Goal: Use online tool/utility: Utilize a website feature to perform a specific function

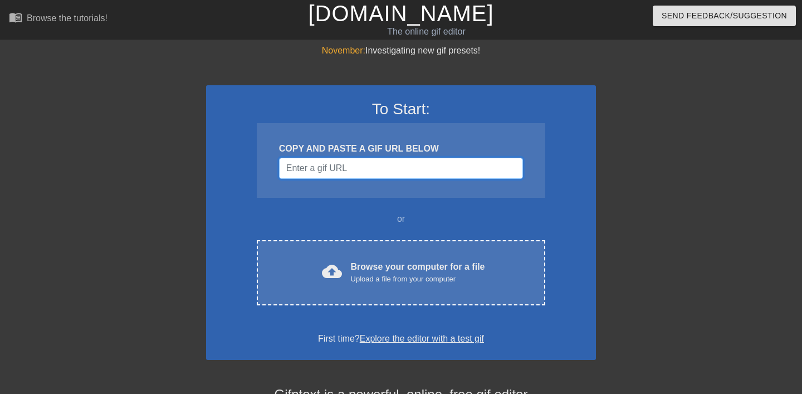
click at [378, 179] on input "Username" at bounding box center [401, 168] width 244 height 21
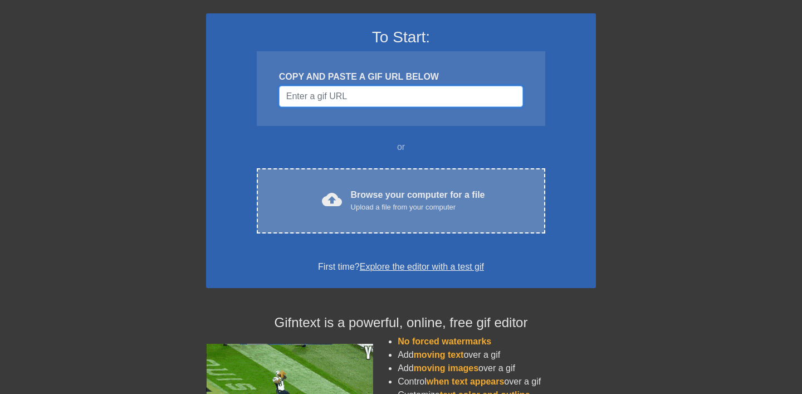
scroll to position [73, 0]
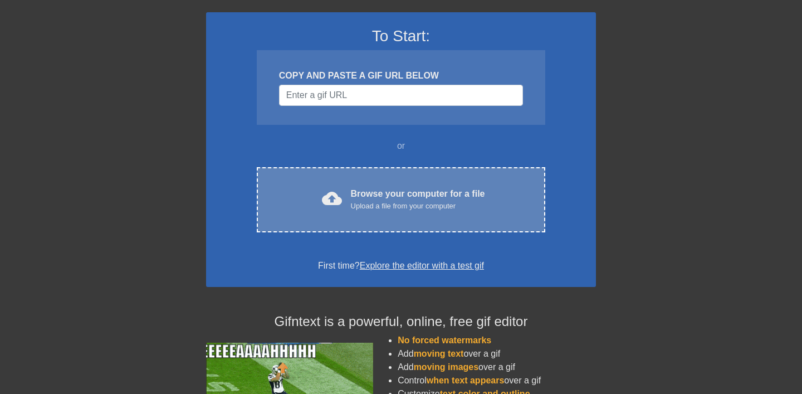
click at [380, 229] on div "cloud_upload Browse your computer for a file Upload a file from your computer C…" at bounding box center [401, 199] width 288 height 65
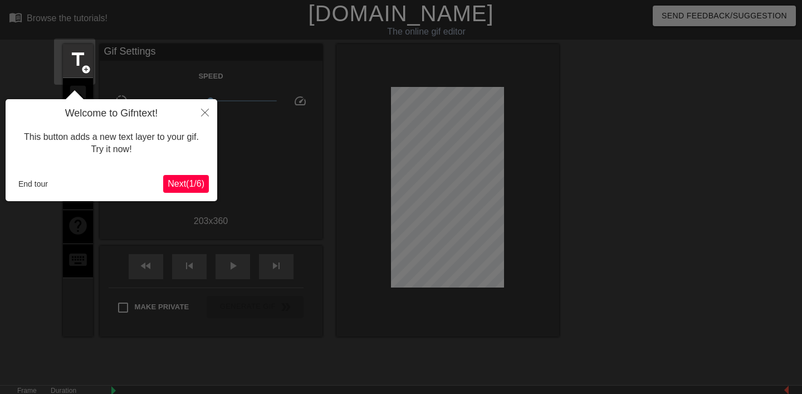
scroll to position [27, 0]
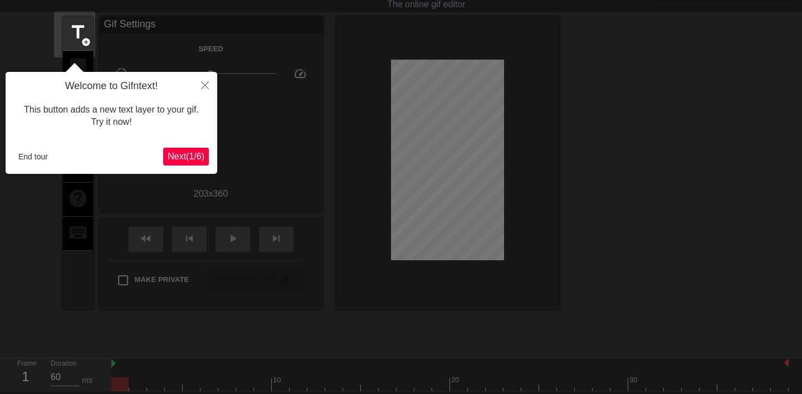
click at [192, 154] on span "Next ( 1 / 6 )" at bounding box center [186, 155] width 37 height 9
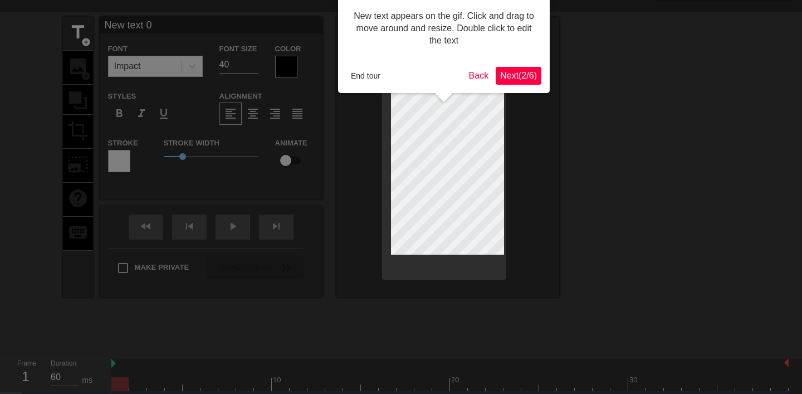
scroll to position [0, 0]
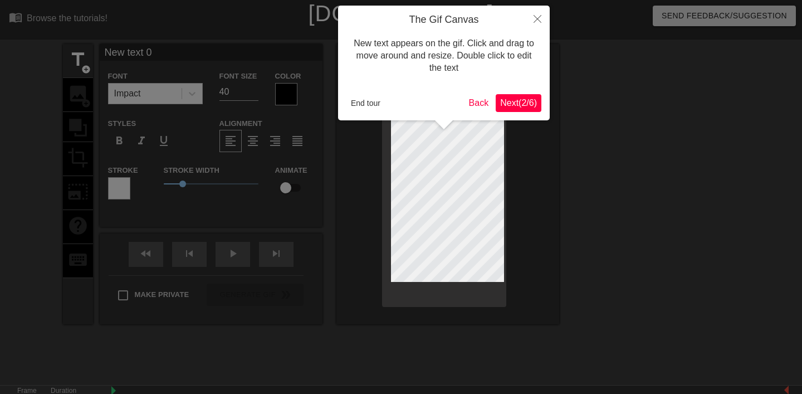
click at [533, 99] on span "Next ( 2 / 6 )" at bounding box center [518, 102] width 37 height 9
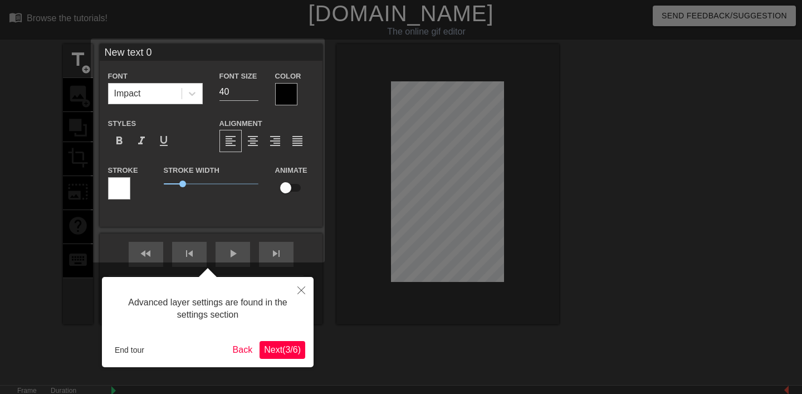
scroll to position [27, 0]
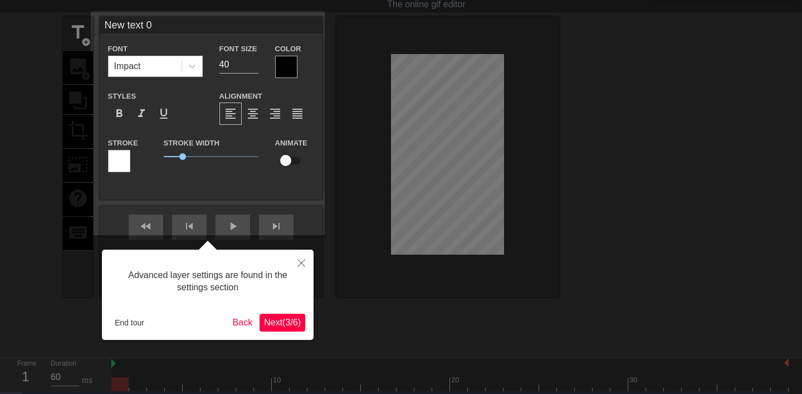
click at [282, 318] on span "Next ( 3 / 6 )" at bounding box center [282, 321] width 37 height 9
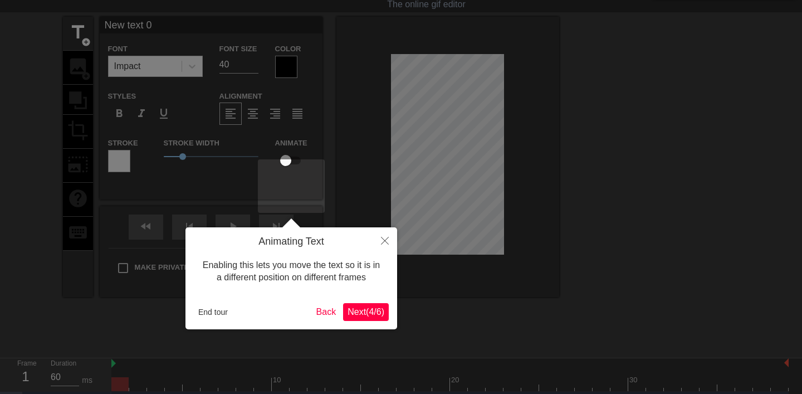
scroll to position [0, 0]
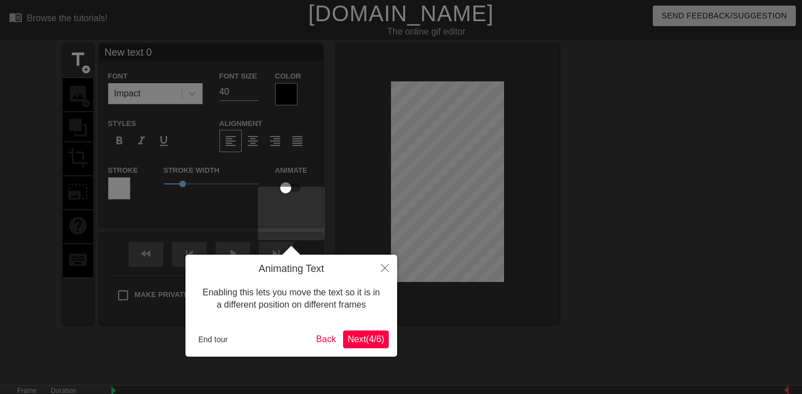
click at [364, 338] on span "Next ( 4 / 6 )" at bounding box center [365, 338] width 37 height 9
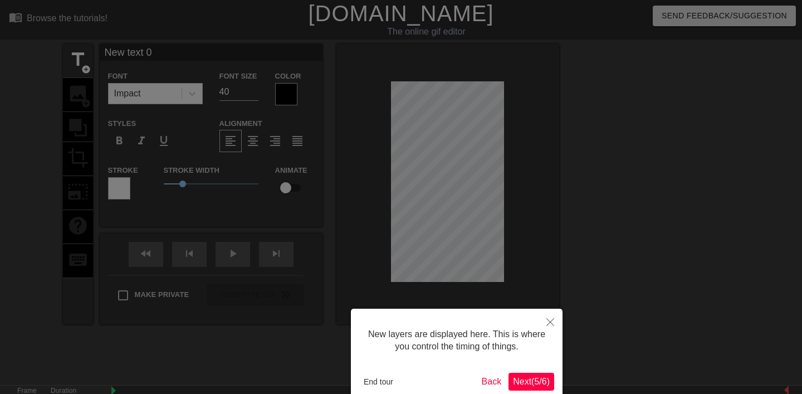
scroll to position [60, 0]
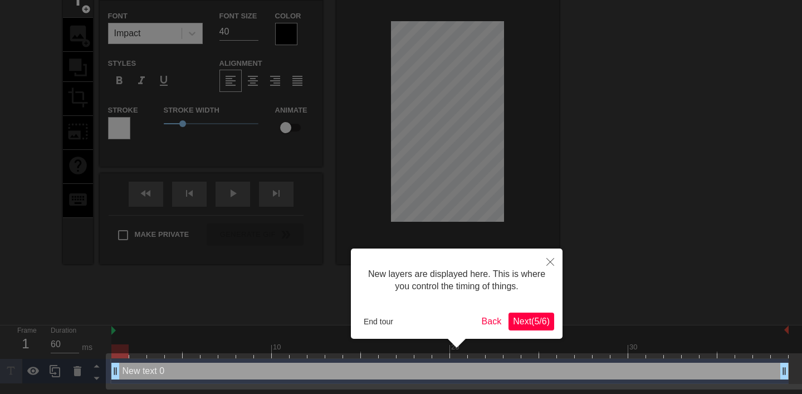
click at [529, 325] on span "Next ( 5 / 6 )" at bounding box center [531, 320] width 37 height 9
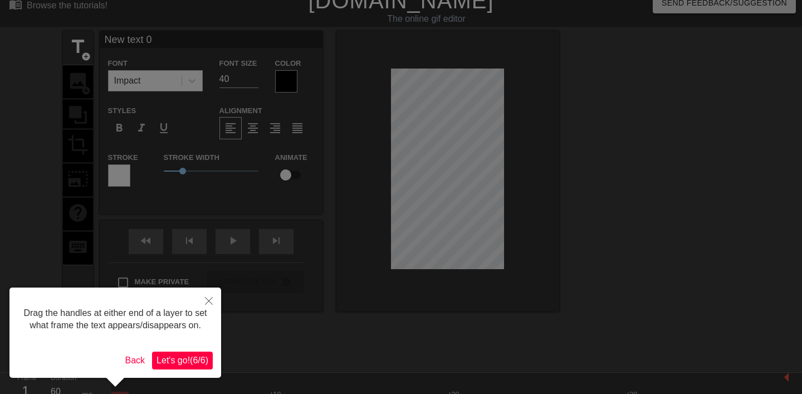
scroll to position [0, 0]
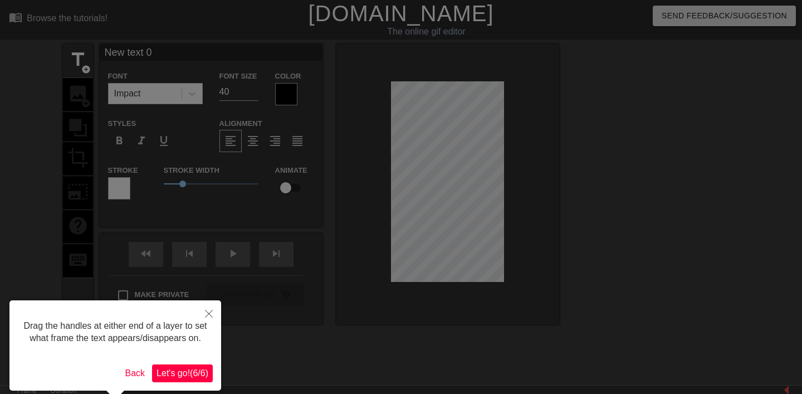
click at [202, 380] on button "Let's go! ( 6 / 6 )" at bounding box center [182, 373] width 61 height 18
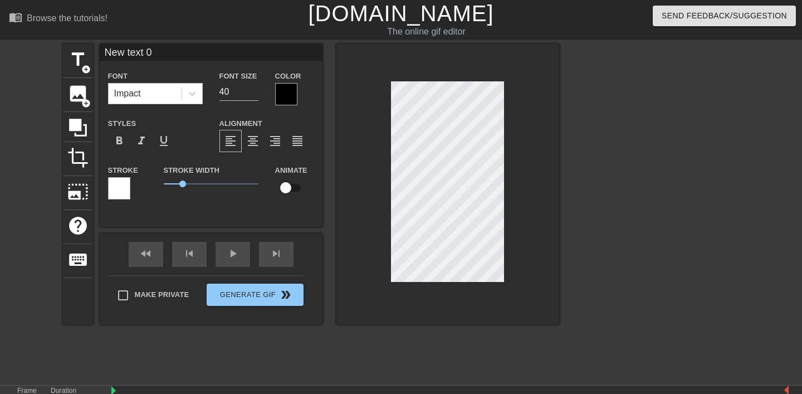
scroll to position [0, 2]
type input "23"
click at [252, 101] on input "23" at bounding box center [238, 92] width 39 height 18
click at [287, 105] on div at bounding box center [286, 94] width 22 height 22
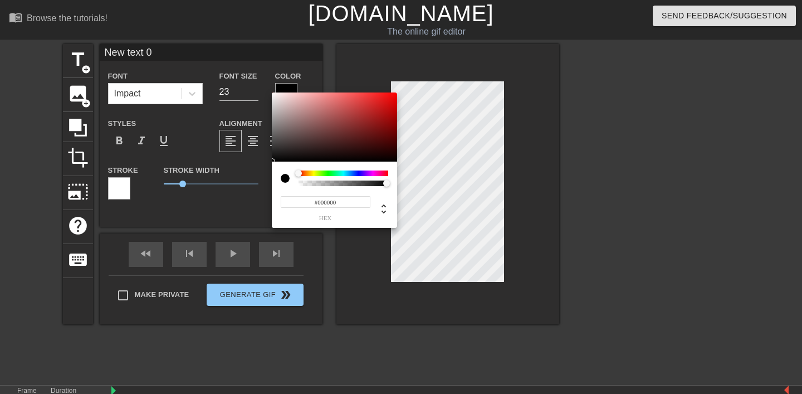
type input "0"
drag, startPoint x: 385, startPoint y: 182, endPoint x: 254, endPoint y: 180, distance: 131.4
click at [254, 180] on div "0 r 0 g 0 b 0 a" at bounding box center [401, 197] width 802 height 394
type input "1"
drag, startPoint x: 308, startPoint y: 182, endPoint x: 408, endPoint y: 189, distance: 99.9
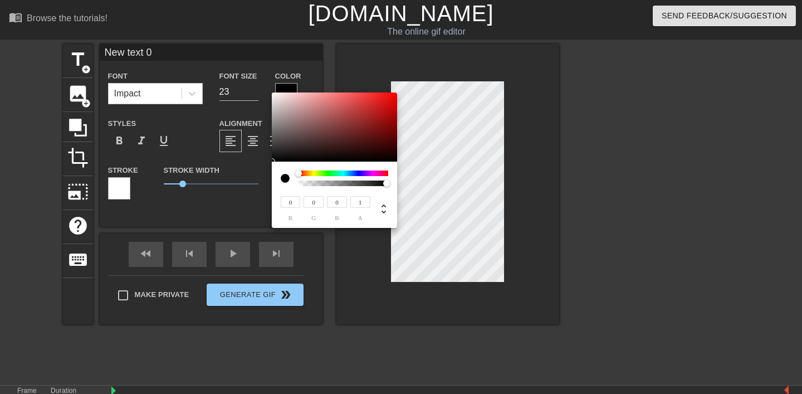
click at [408, 189] on div "0 r 0 g 0 b 1 a" at bounding box center [401, 197] width 802 height 394
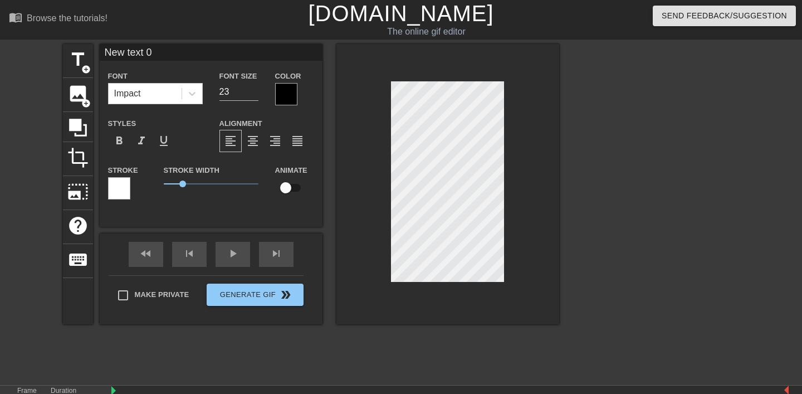
scroll to position [0, 1]
click at [122, 148] on span "format_bold" at bounding box center [118, 140] width 13 height 13
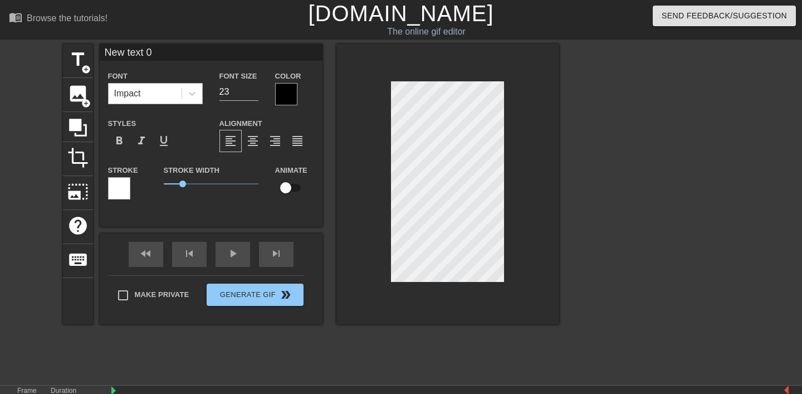
click at [164, 104] on div "Impact" at bounding box center [145, 94] width 73 height 20
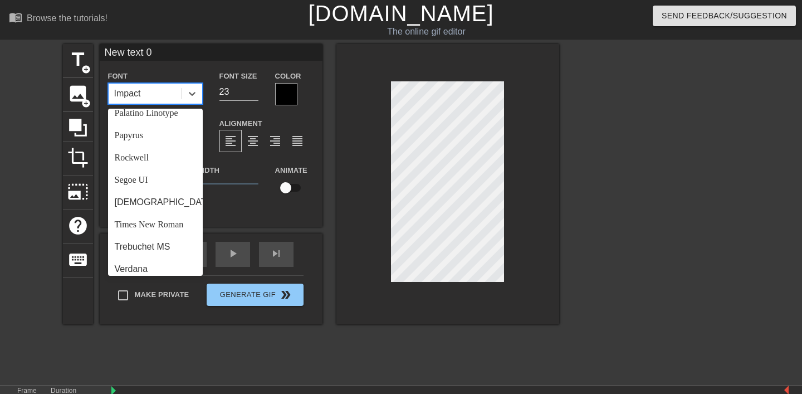
scroll to position [375, 0]
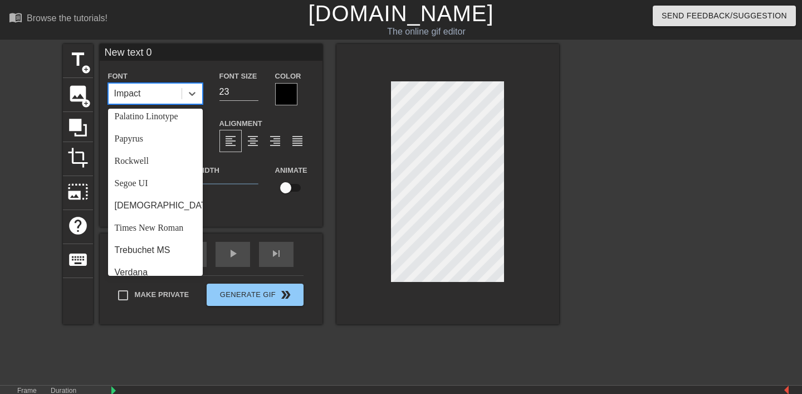
click at [161, 70] on div "Lucida Console" at bounding box center [155, 58] width 95 height 22
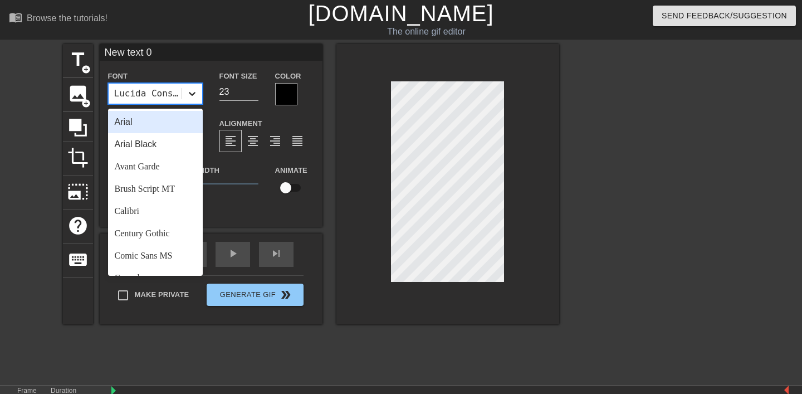
click at [187, 99] on icon at bounding box center [192, 93] width 11 height 11
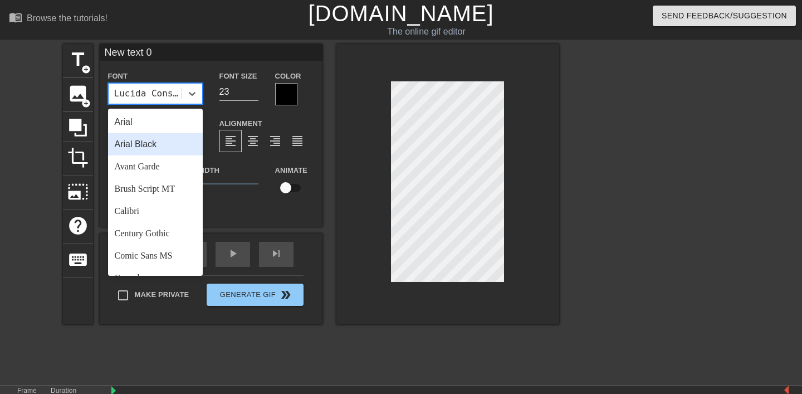
click at [166, 155] on div "Arial Black" at bounding box center [155, 144] width 95 height 22
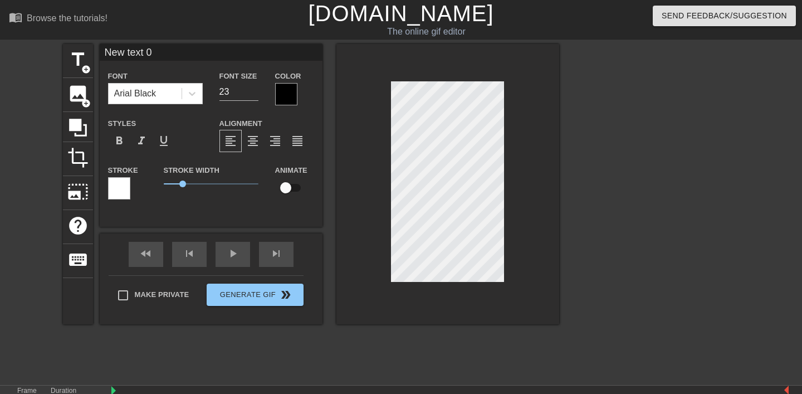
scroll to position [0, 1]
type input "B"
type textarea "B"
type input "BO"
type textarea "BO"
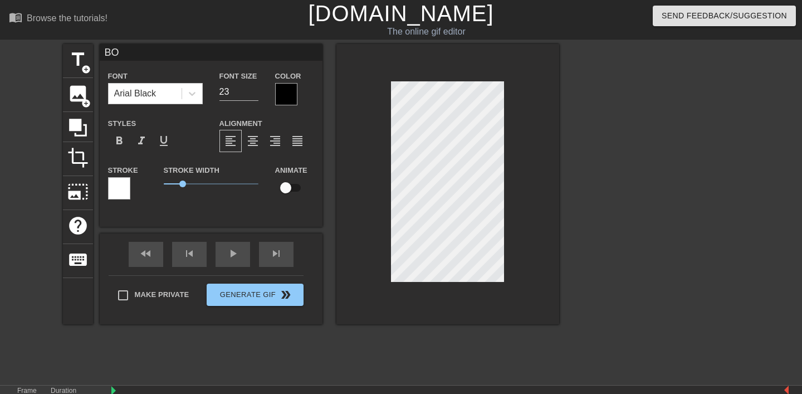
type input "BOR"
type textarea "BOR"
type input "[PERSON_NAME]"
type textarea "[PERSON_NAME]"
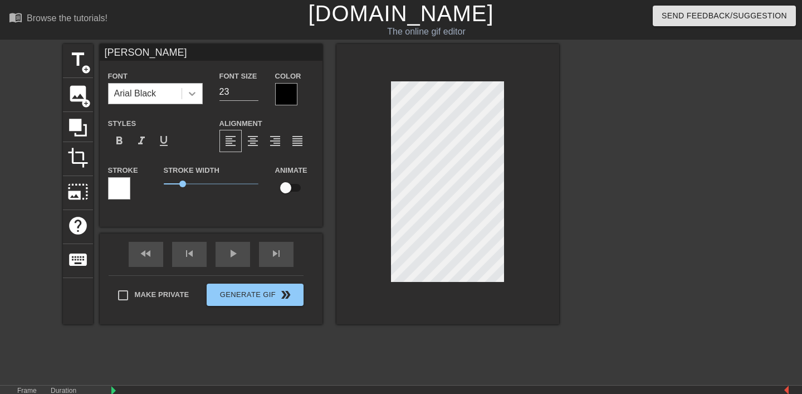
click at [182, 104] on div at bounding box center [192, 94] width 20 height 20
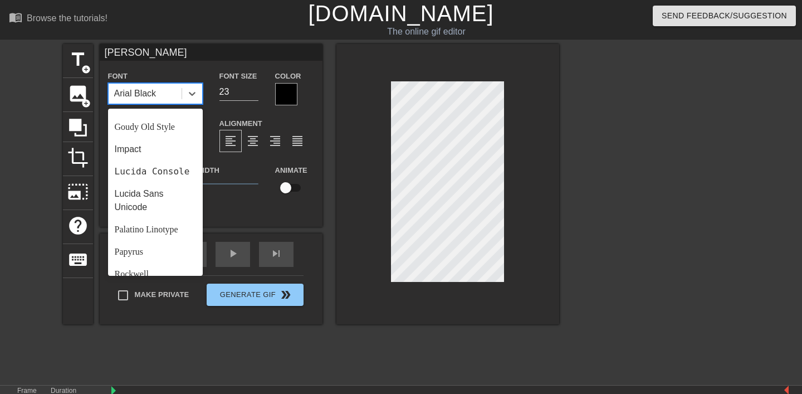
scroll to position [392, 0]
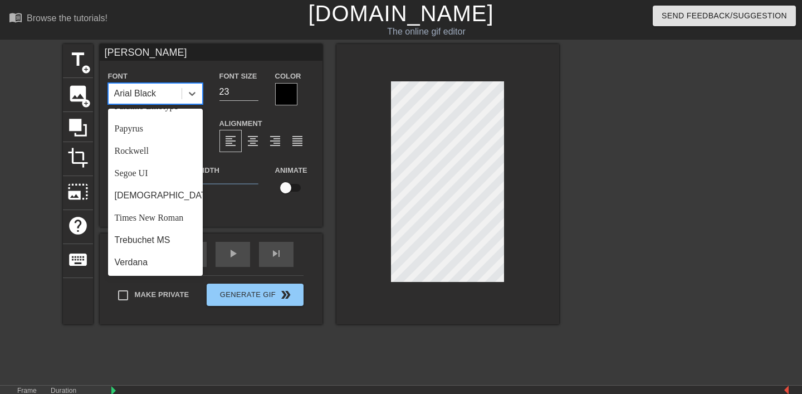
click at [158, 37] on div "Impact" at bounding box center [155, 26] width 95 height 22
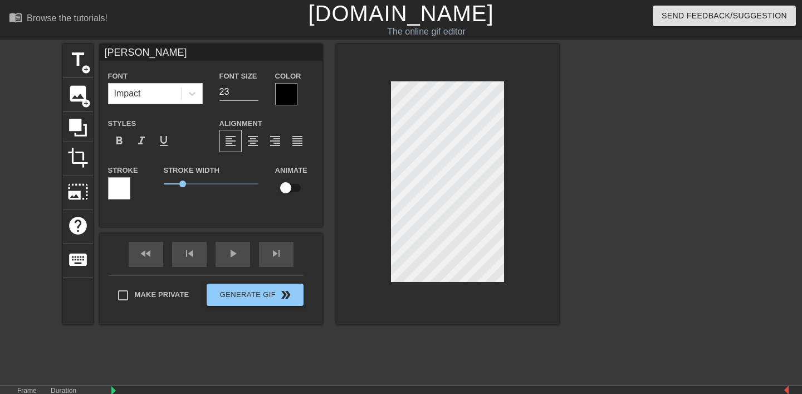
scroll to position [0, 1]
click at [116, 199] on div at bounding box center [119, 188] width 22 height 22
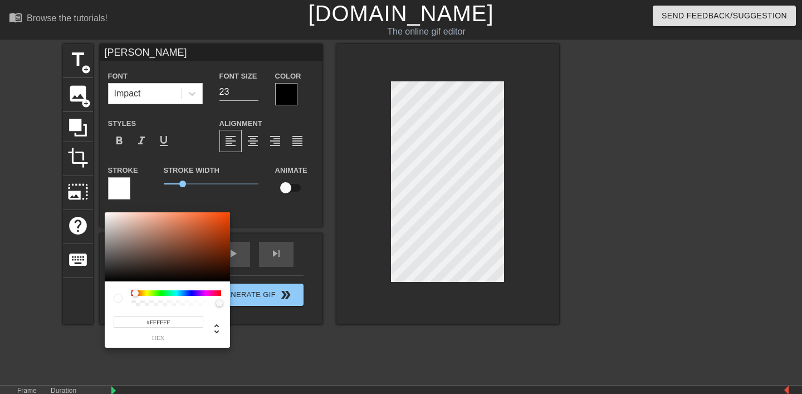
drag, startPoint x: 131, startPoint y: 291, endPoint x: 119, endPoint y: 282, distance: 14.7
click at [119, 282] on div "#FFFFFF hex" at bounding box center [167, 314] width 125 height 66
click at [135, 292] on div at bounding box center [135, 292] width 7 height 7
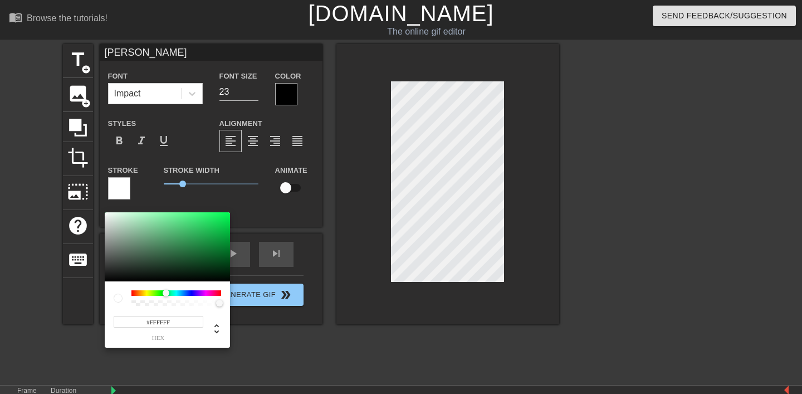
click at [166, 292] on div at bounding box center [176, 293] width 90 height 6
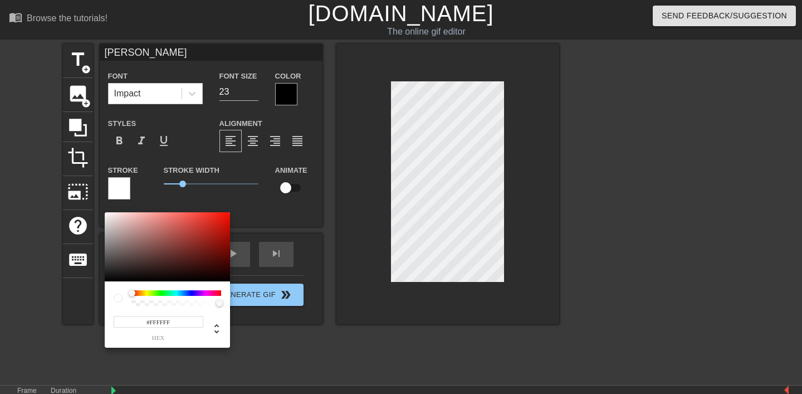
drag, startPoint x: 168, startPoint y: 292, endPoint x: 117, endPoint y: 288, distance: 50.8
click at [117, 288] on div "#FFFFFF hex" at bounding box center [167, 314] width 125 height 66
type input "255"
drag, startPoint x: 220, startPoint y: 304, endPoint x: 109, endPoint y: 297, distance: 111.0
click at [109, 297] on div "255 r 255 g 255 b 0 a" at bounding box center [167, 314] width 125 height 66
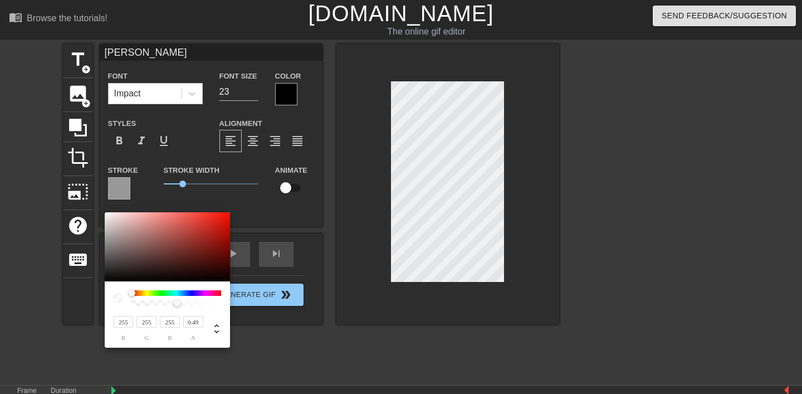
type input "0.48"
click at [174, 327] on input "255" at bounding box center [170, 322] width 20 height 12
type input "0"
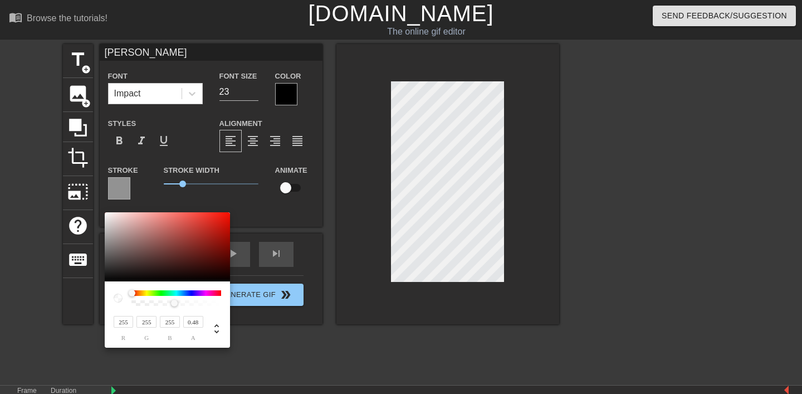
type input "1"
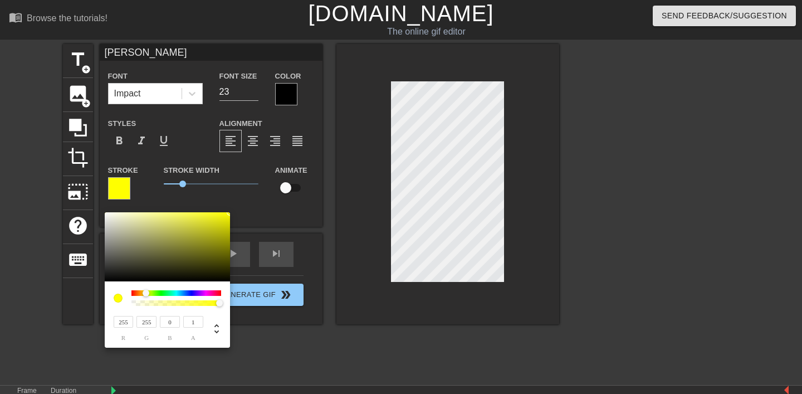
type input "0"
click at [145, 327] on input "255" at bounding box center [146, 322] width 20 height 12
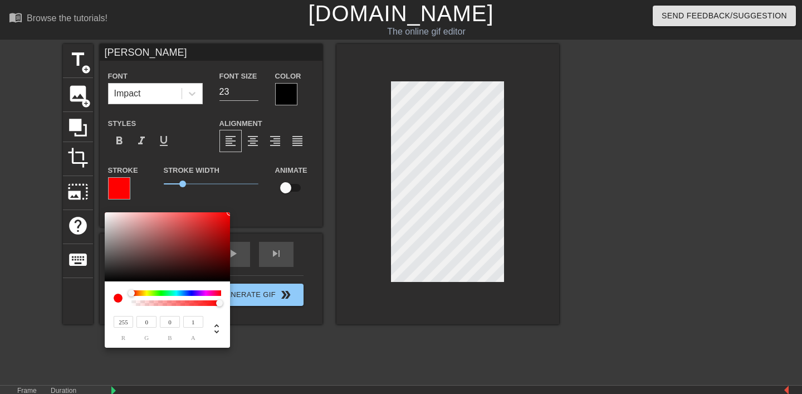
type input "0"
click at [122, 327] on input "255" at bounding box center [124, 322] width 20 height 12
type input "0"
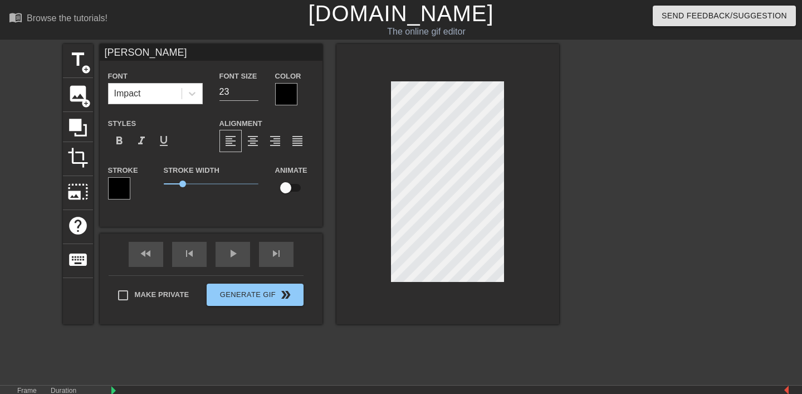
click at [291, 105] on div at bounding box center [286, 94] width 22 height 22
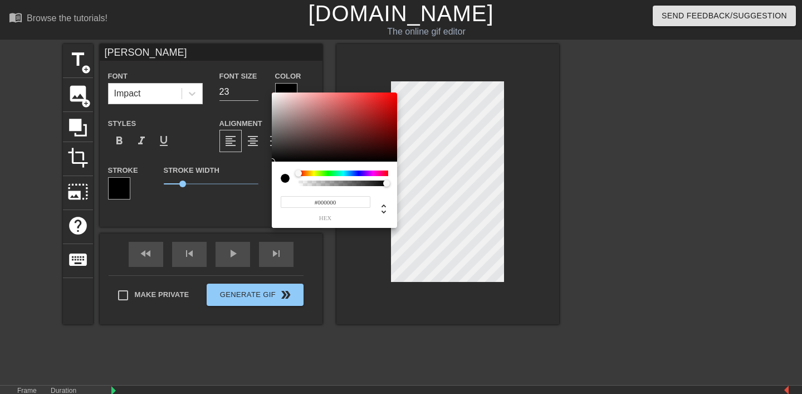
type input "0"
type input "1"
drag, startPoint x: 386, startPoint y: 185, endPoint x: 454, endPoint y: 187, distance: 68.0
click at [454, 187] on div "0 r 0 g 0 b 1 a" at bounding box center [401, 197] width 802 height 394
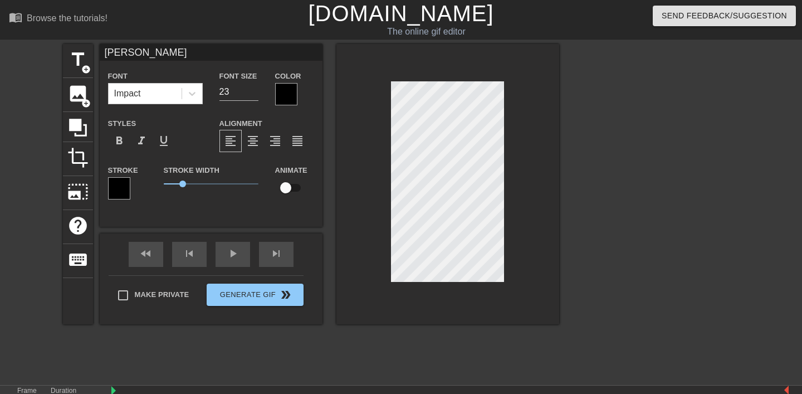
click at [114, 199] on div at bounding box center [119, 188] width 22 height 22
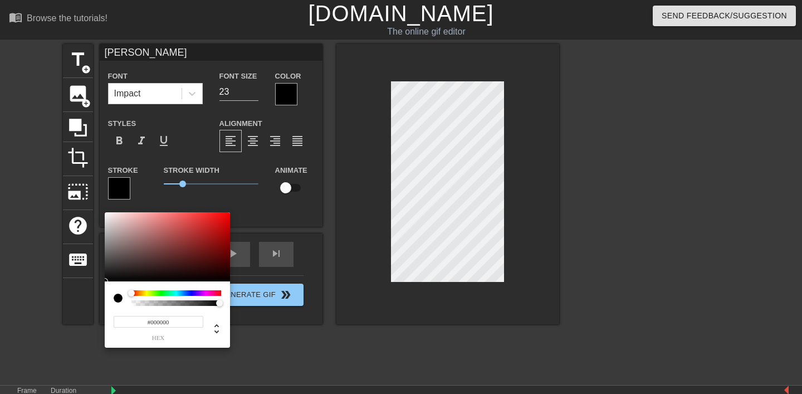
click at [174, 325] on input "#000000" at bounding box center [159, 322] width 90 height 12
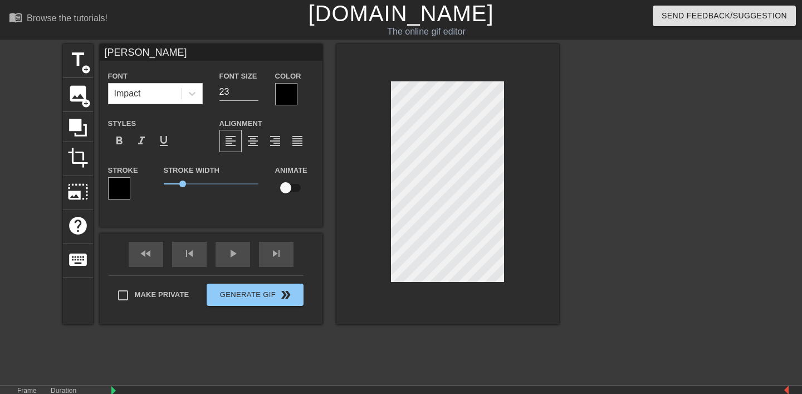
click at [284, 105] on div at bounding box center [286, 94] width 22 height 22
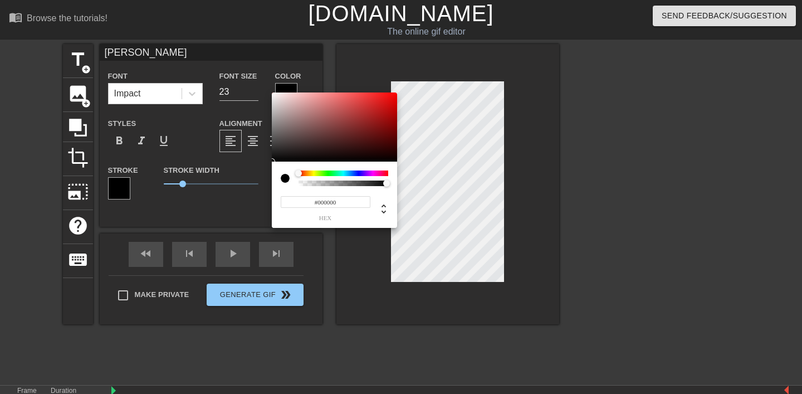
click at [325, 205] on input "#000000" at bounding box center [326, 202] width 90 height 12
paste input "FFFFFF"
type input "#FFFFFF"
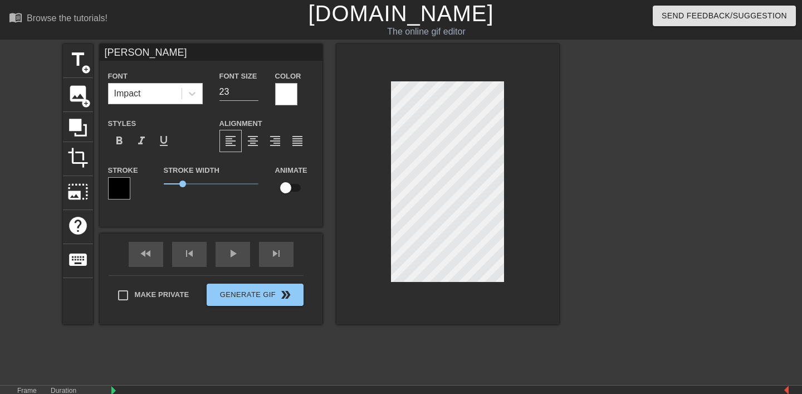
click at [111, 199] on div at bounding box center [119, 188] width 22 height 22
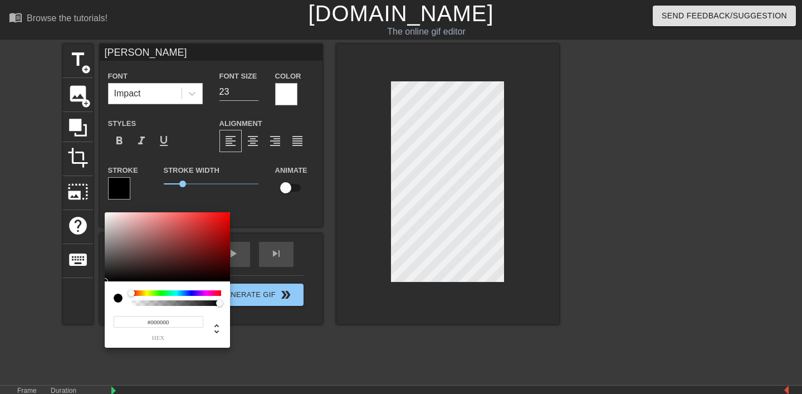
click at [151, 327] on input "#000000" at bounding box center [159, 322] width 90 height 12
paste input "FFFFFF"
type input "#FFFFFF"
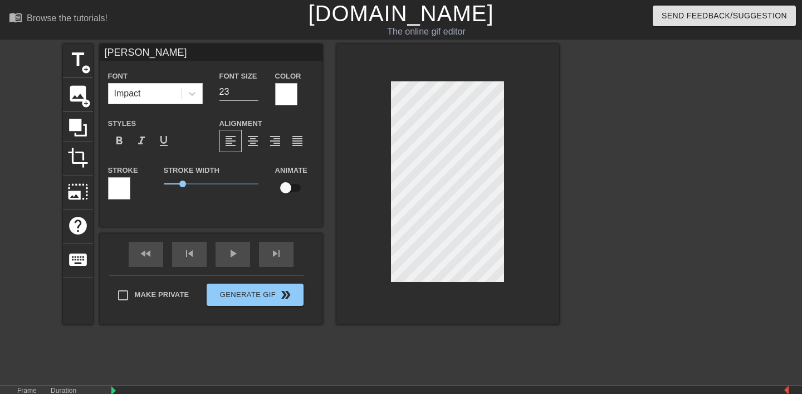
click at [284, 99] on div at bounding box center [286, 94] width 22 height 22
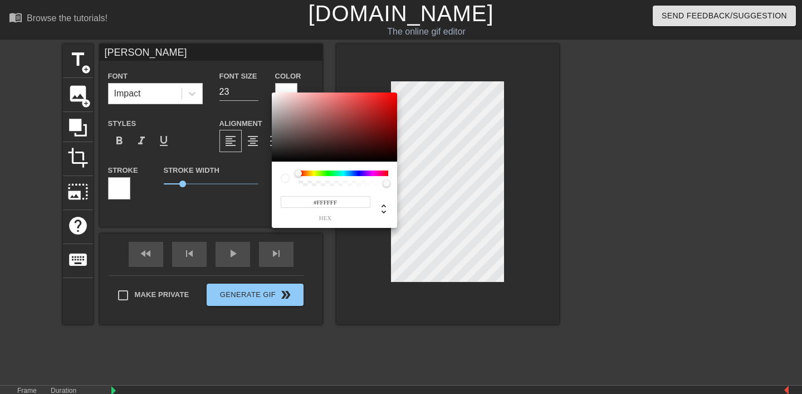
click at [326, 205] on input "#FFFFFF" at bounding box center [326, 202] width 90 height 12
type input "#000000"
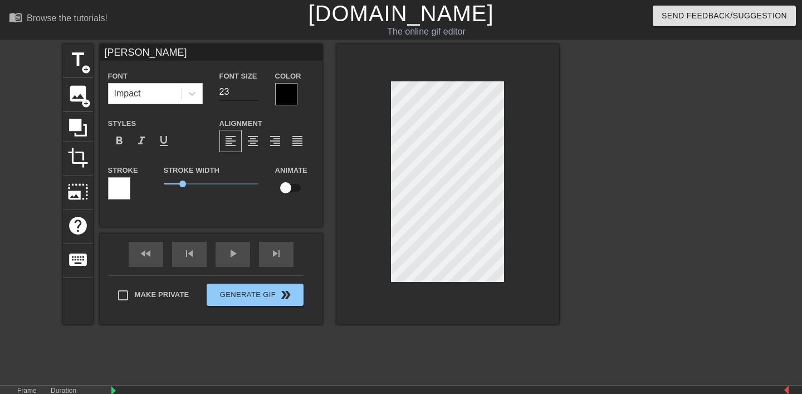
click at [231, 101] on input "23" at bounding box center [238, 92] width 39 height 18
type input "30"
click at [507, 144] on div at bounding box center [447, 184] width 223 height 280
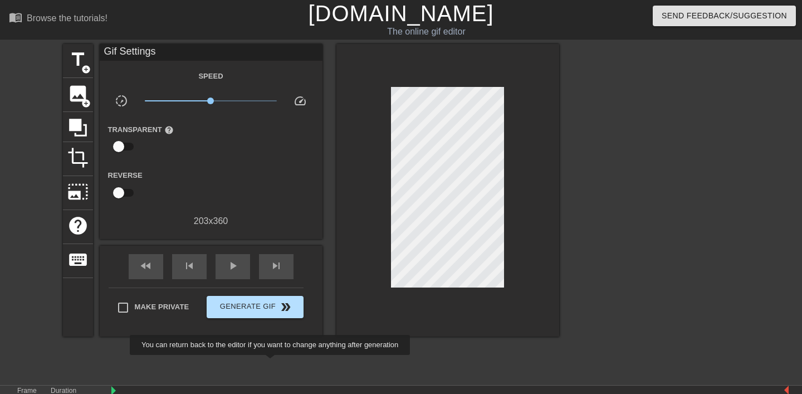
click at [277, 331] on div "Make Private Generate Gif double_arrow" at bounding box center [206, 309] width 195 height 44
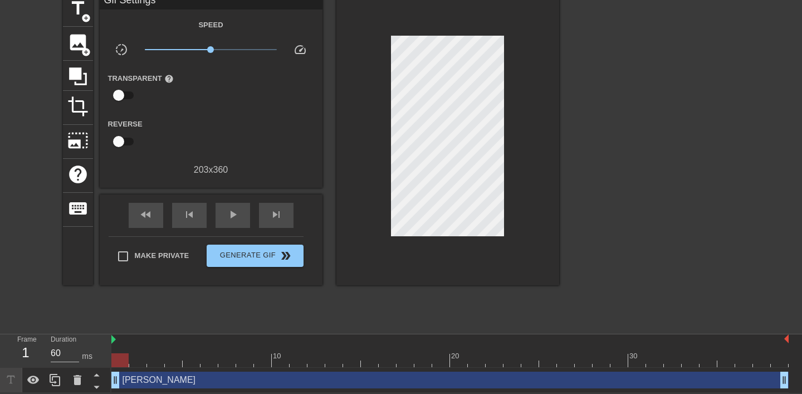
scroll to position [0, 0]
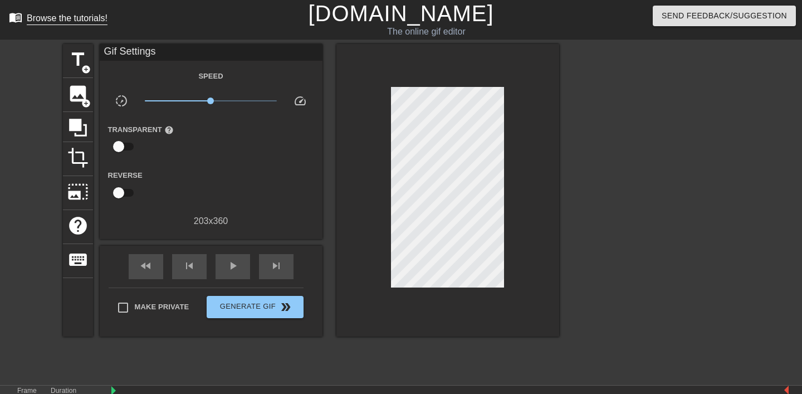
click at [107, 23] on div "Browse the tutorials!" at bounding box center [67, 17] width 81 height 9
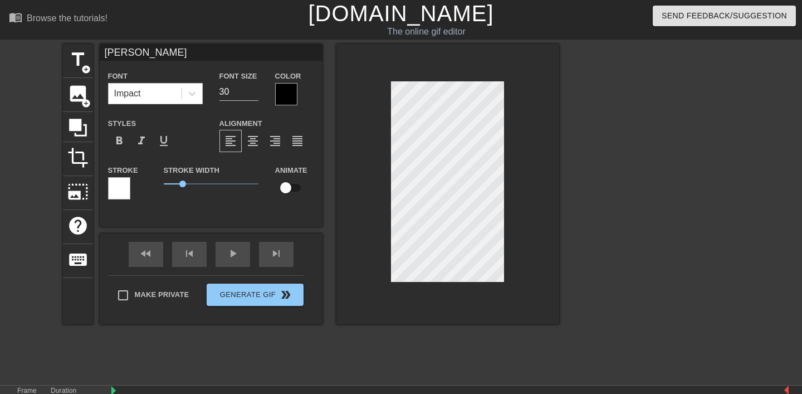
scroll to position [0, 1]
type input "b"
type textarea "b"
type input "bo"
type textarea "bo"
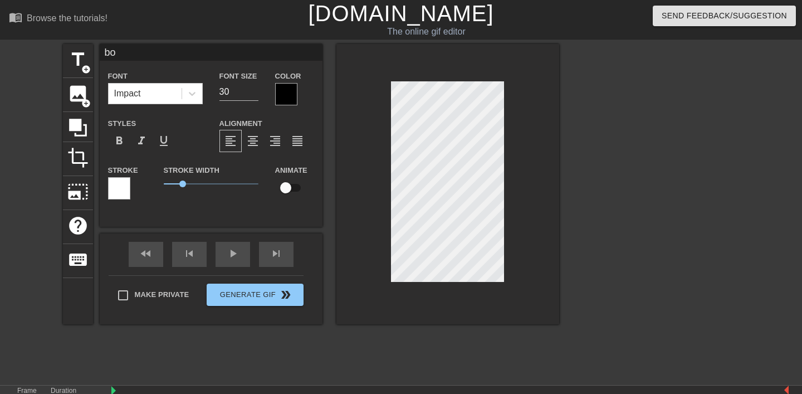
type input "bor"
type textarea "bor"
type input "[PERSON_NAME]"
type textarea "[PERSON_NAME]"
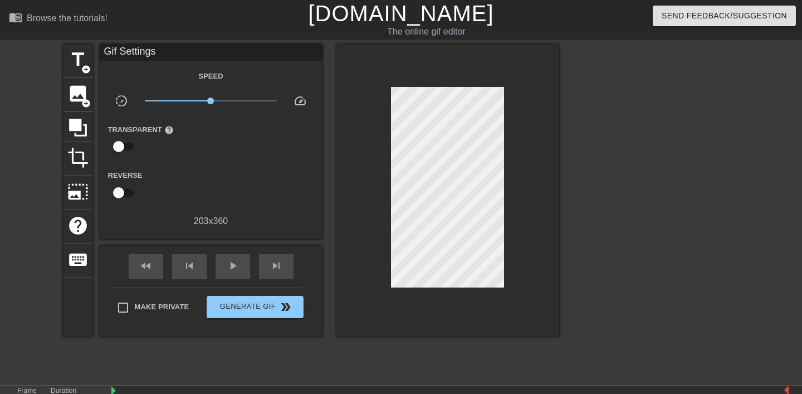
click at [539, 148] on div at bounding box center [447, 190] width 223 height 292
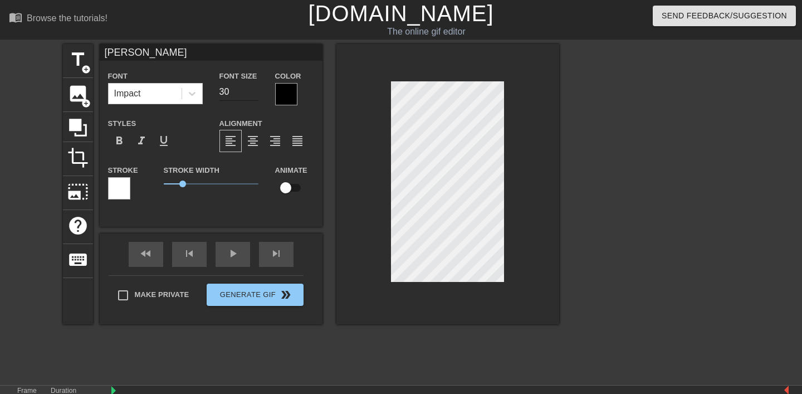
click at [230, 101] on input "30" at bounding box center [238, 92] width 39 height 18
type input "25"
click at [229, 101] on input "25" at bounding box center [238, 92] width 39 height 18
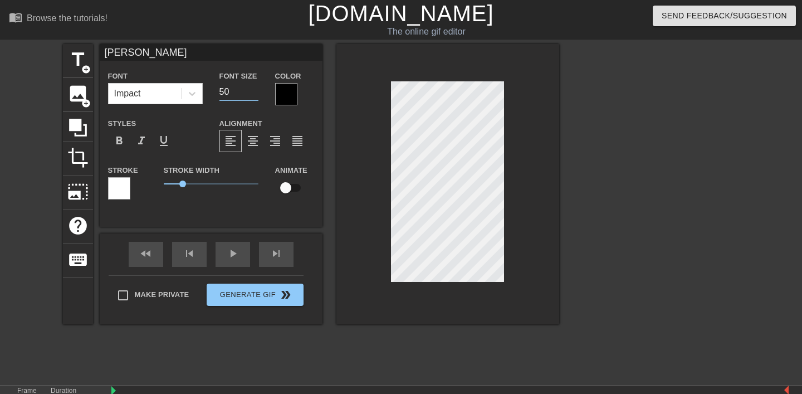
click at [232, 101] on input "50" at bounding box center [238, 92] width 39 height 18
click at [230, 101] on input "10" at bounding box center [238, 92] width 39 height 18
type input "25"
click at [227, 101] on input "25" at bounding box center [238, 92] width 39 height 18
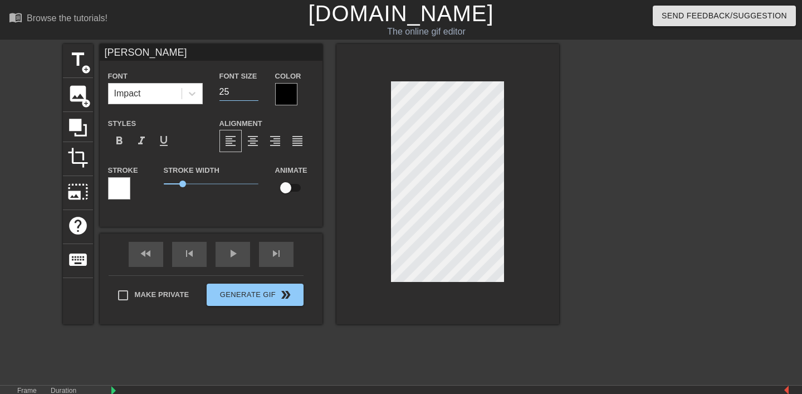
click at [227, 101] on input "25" at bounding box center [238, 92] width 39 height 18
type input "21"
click at [232, 99] on input "21" at bounding box center [238, 92] width 39 height 18
type input "25"
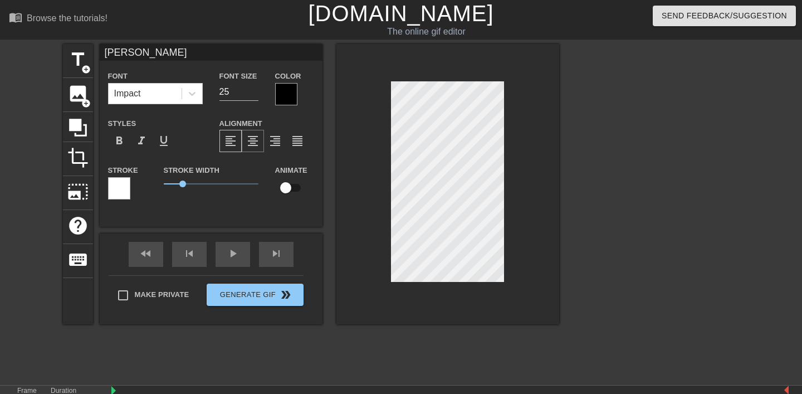
click at [248, 148] on span "format_align_center" at bounding box center [252, 140] width 13 height 13
click at [233, 148] on span "format_align_left" at bounding box center [230, 140] width 13 height 13
click at [210, 190] on span "2.65" at bounding box center [211, 183] width 95 height 13
click at [164, 190] on span "2.65" at bounding box center [211, 183] width 95 height 13
drag, startPoint x: 161, startPoint y: 219, endPoint x: 171, endPoint y: 219, distance: 10.6
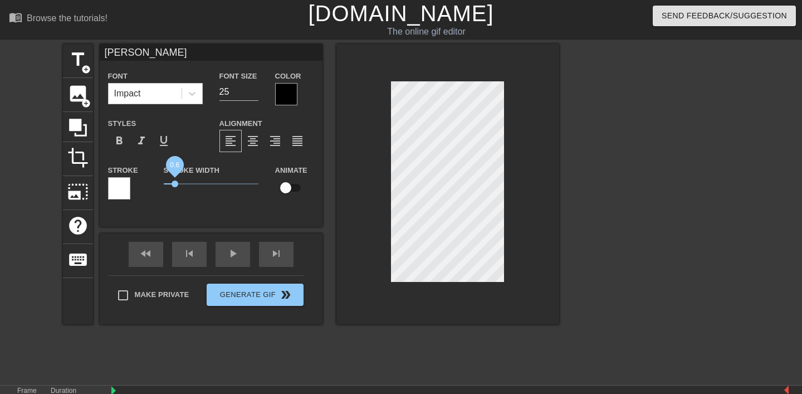
click at [171, 187] on span "0.6" at bounding box center [174, 183] width 7 height 7
drag, startPoint x: 173, startPoint y: 219, endPoint x: 186, endPoint y: 219, distance: 12.8
click at [186, 187] on span "1.35" at bounding box center [188, 183] width 7 height 7
click at [531, 324] on div at bounding box center [447, 184] width 223 height 280
click at [179, 187] on span "1" at bounding box center [182, 183] width 7 height 7
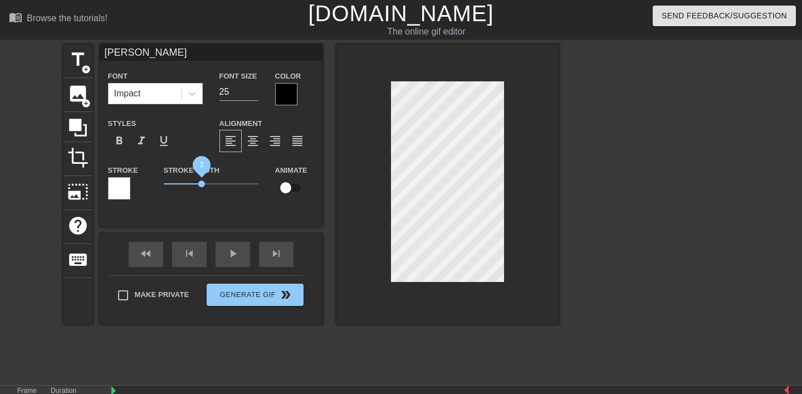
drag, startPoint x: 179, startPoint y: 221, endPoint x: 198, endPoint y: 222, distance: 18.9
click at [198, 187] on span "2" at bounding box center [201, 183] width 7 height 7
click at [494, 324] on div at bounding box center [447, 184] width 223 height 280
drag, startPoint x: 196, startPoint y: 222, endPoint x: 179, endPoint y: 221, distance: 16.7
click at [179, 187] on span "1" at bounding box center [182, 183] width 7 height 7
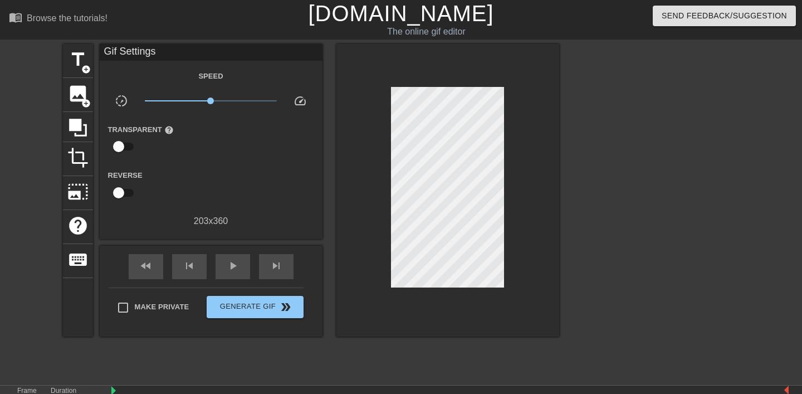
click at [517, 336] on div at bounding box center [447, 190] width 223 height 292
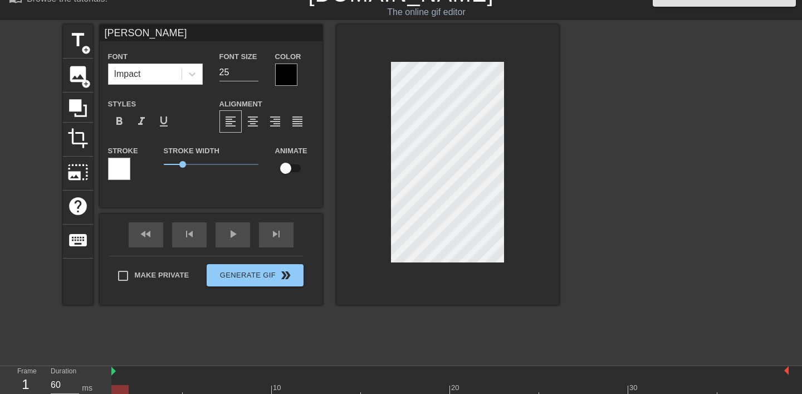
scroll to position [20, 0]
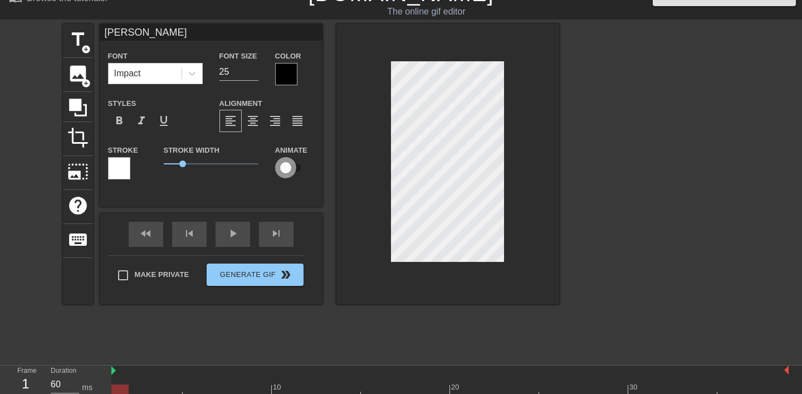
click at [295, 178] on input "checkbox" at bounding box center [285, 167] width 63 height 21
checkbox input "true"
click at [72, 216] on span "help" at bounding box center [77, 205] width 21 height 21
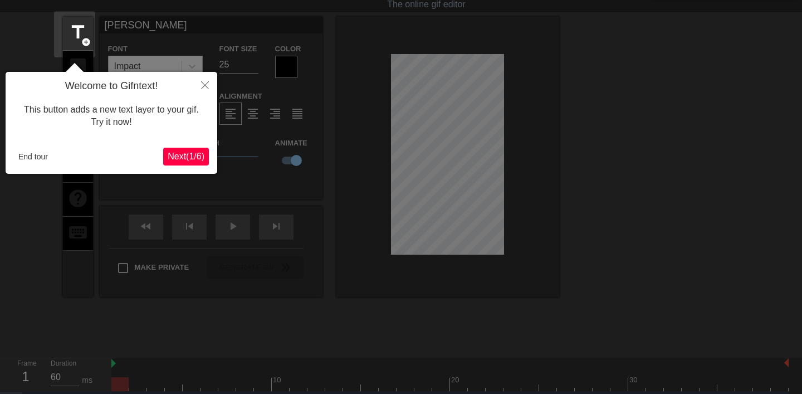
click at [206, 156] on button "Next ( 1 / 6 )" at bounding box center [186, 157] width 46 height 18
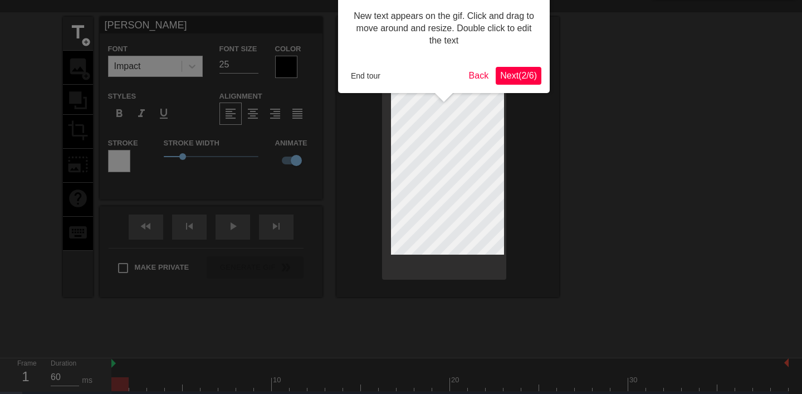
scroll to position [0, 0]
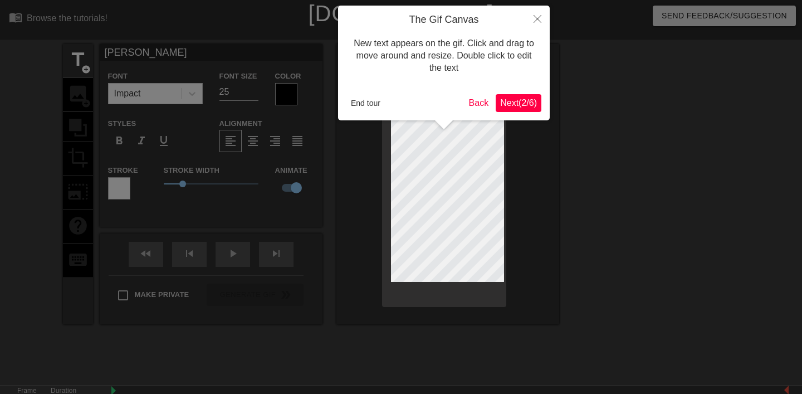
click at [522, 100] on span "Next ( 2 / 6 )" at bounding box center [518, 102] width 37 height 9
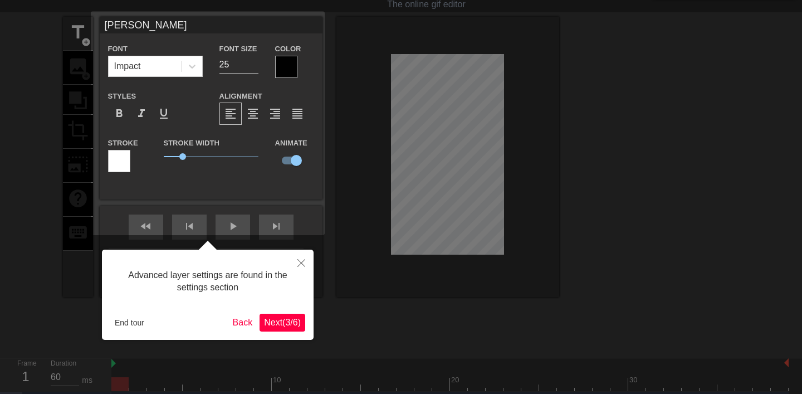
click at [298, 322] on span "Next ( 3 / 6 )" at bounding box center [282, 321] width 37 height 9
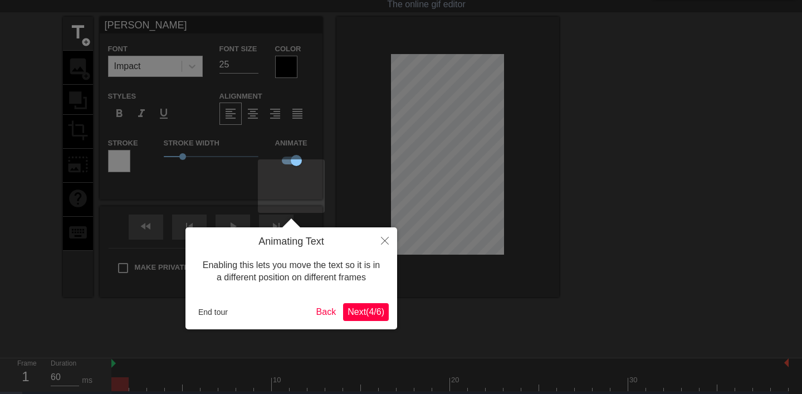
scroll to position [0, 0]
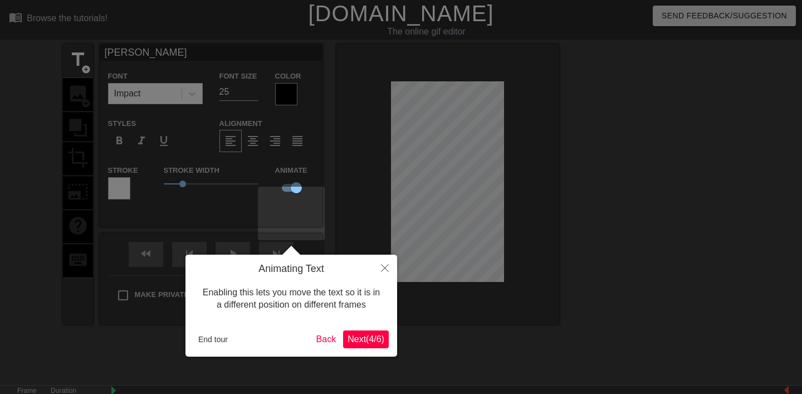
click at [357, 338] on span "Next ( 4 / 6 )" at bounding box center [365, 338] width 37 height 9
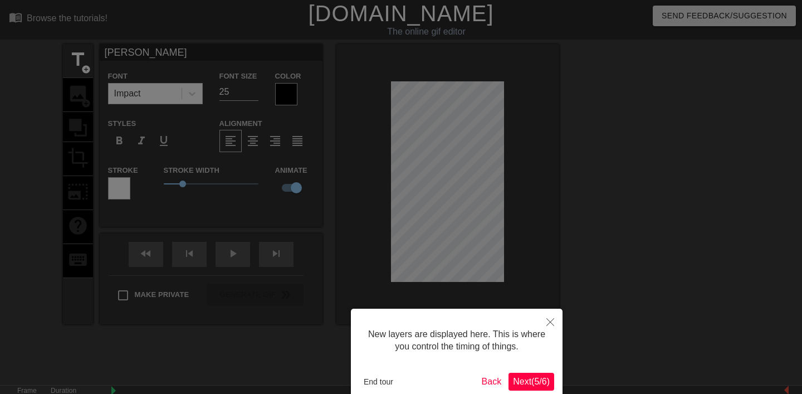
scroll to position [60, 0]
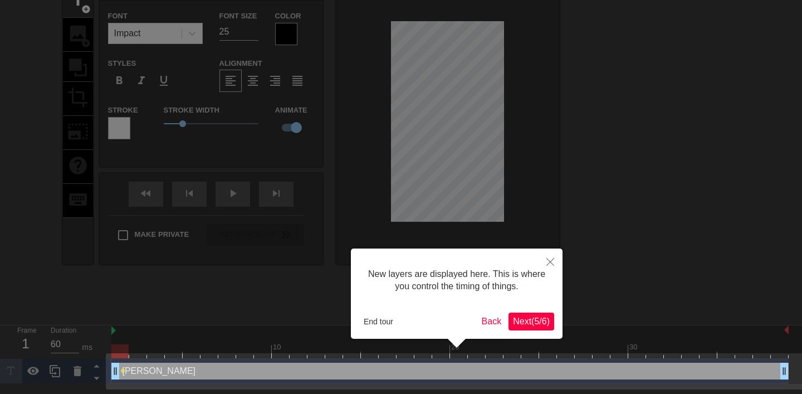
click at [534, 318] on span "Next ( 5 / 6 )" at bounding box center [531, 320] width 37 height 9
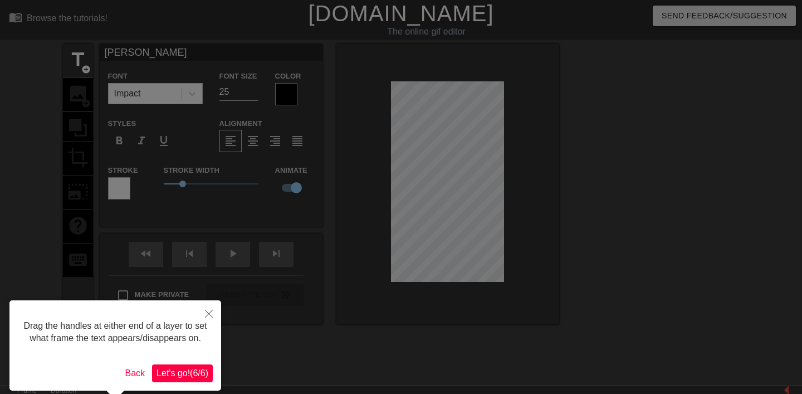
scroll to position [0, 0]
click at [187, 377] on span "Let's go! ( 6 / 6 )" at bounding box center [182, 372] width 52 height 9
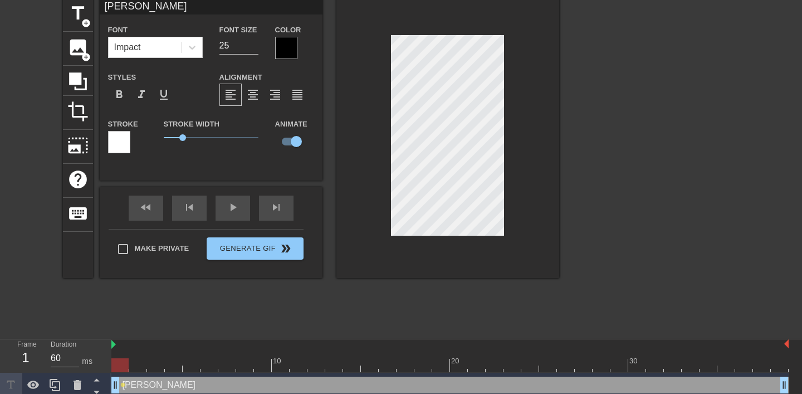
scroll to position [57, 0]
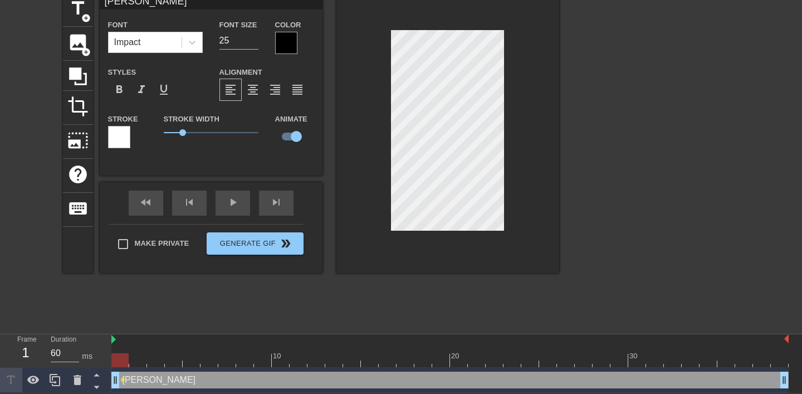
click at [138, 378] on div "[PERSON_NAME] drag_handle drag_handle" at bounding box center [449, 379] width 677 height 17
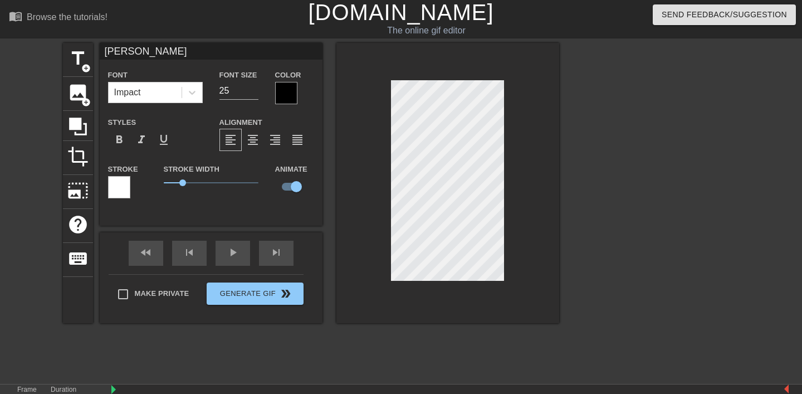
scroll to position [0, 0]
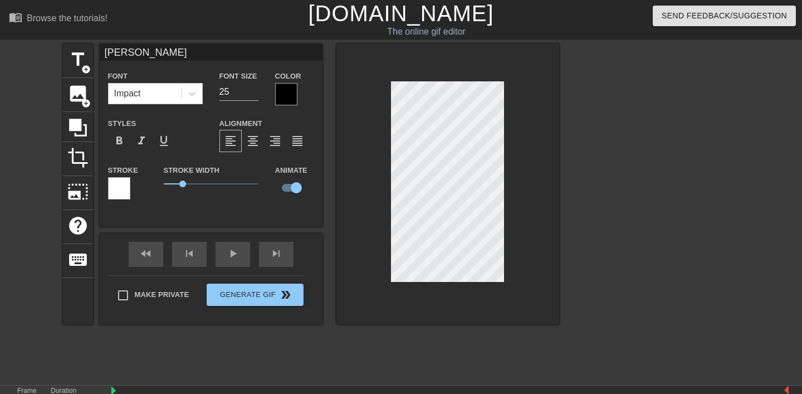
click at [58, 155] on div "title add_circle image add_circle crop photo_size_select_large help keyboard [P…" at bounding box center [401, 211] width 802 height 334
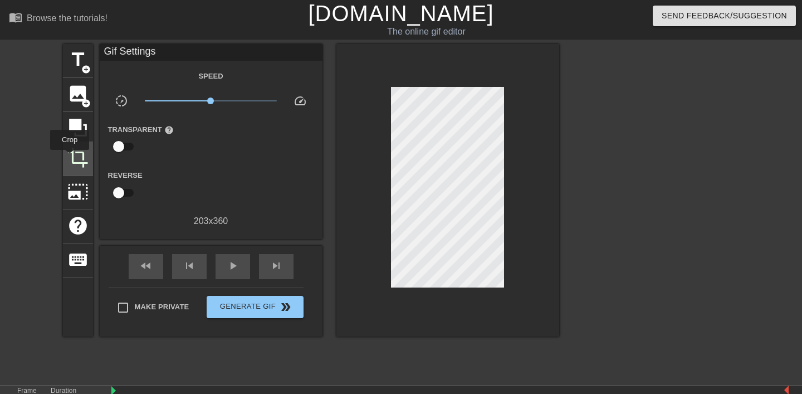
click at [70, 157] on span "crop" at bounding box center [77, 157] width 21 height 21
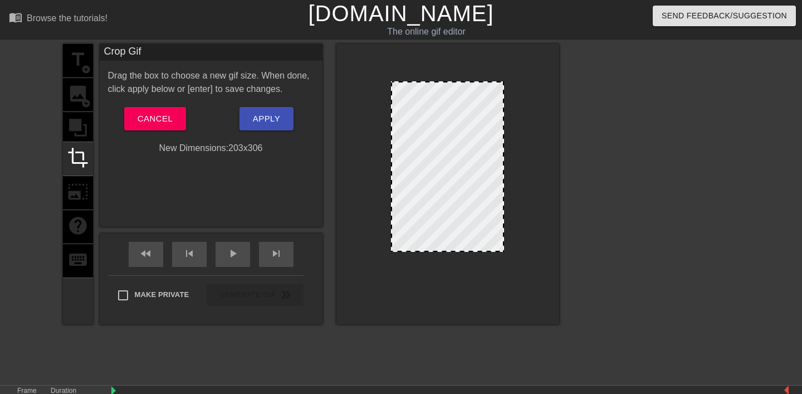
drag, startPoint x: 450, startPoint y: 278, endPoint x: 452, endPoint y: 248, distance: 30.7
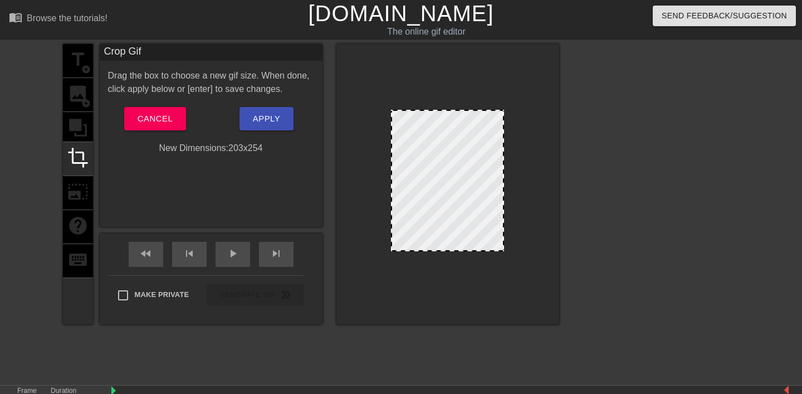
drag, startPoint x: 445, startPoint y: 82, endPoint x: 444, endPoint y: 111, distance: 28.4
click at [453, 253] on div at bounding box center [447, 252] width 111 height 6
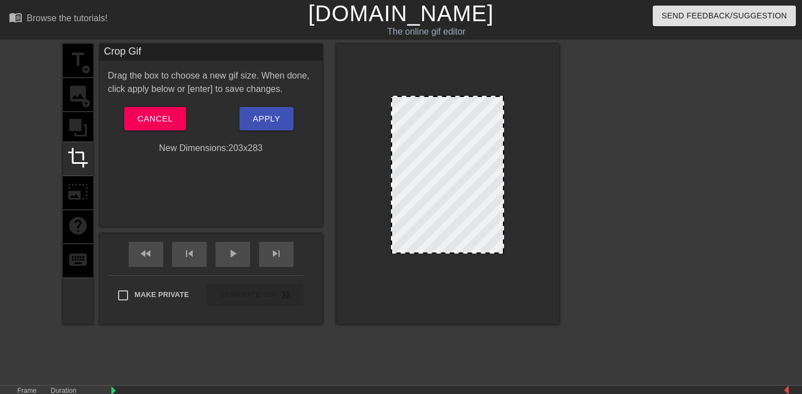
drag, startPoint x: 443, startPoint y: 111, endPoint x: 444, endPoint y: 97, distance: 13.9
drag, startPoint x: 448, startPoint y: 252, endPoint x: 447, endPoint y: 244, distance: 7.9
click at [447, 244] on div at bounding box center [447, 245] width 111 height 6
click at [447, 246] on div at bounding box center [447, 246] width 111 height 6
